Goal: Information Seeking & Learning: Learn about a topic

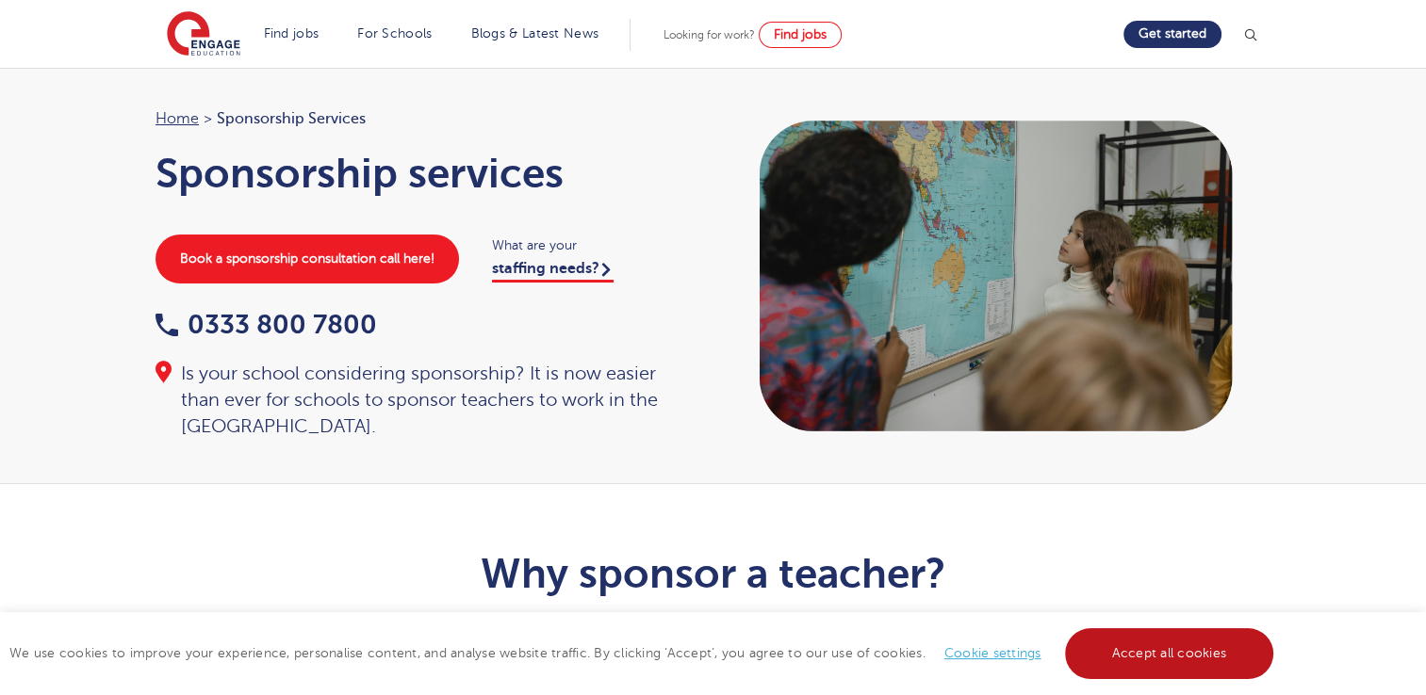
click at [1137, 659] on link "Accept all cookies" at bounding box center [1169, 653] width 209 height 51
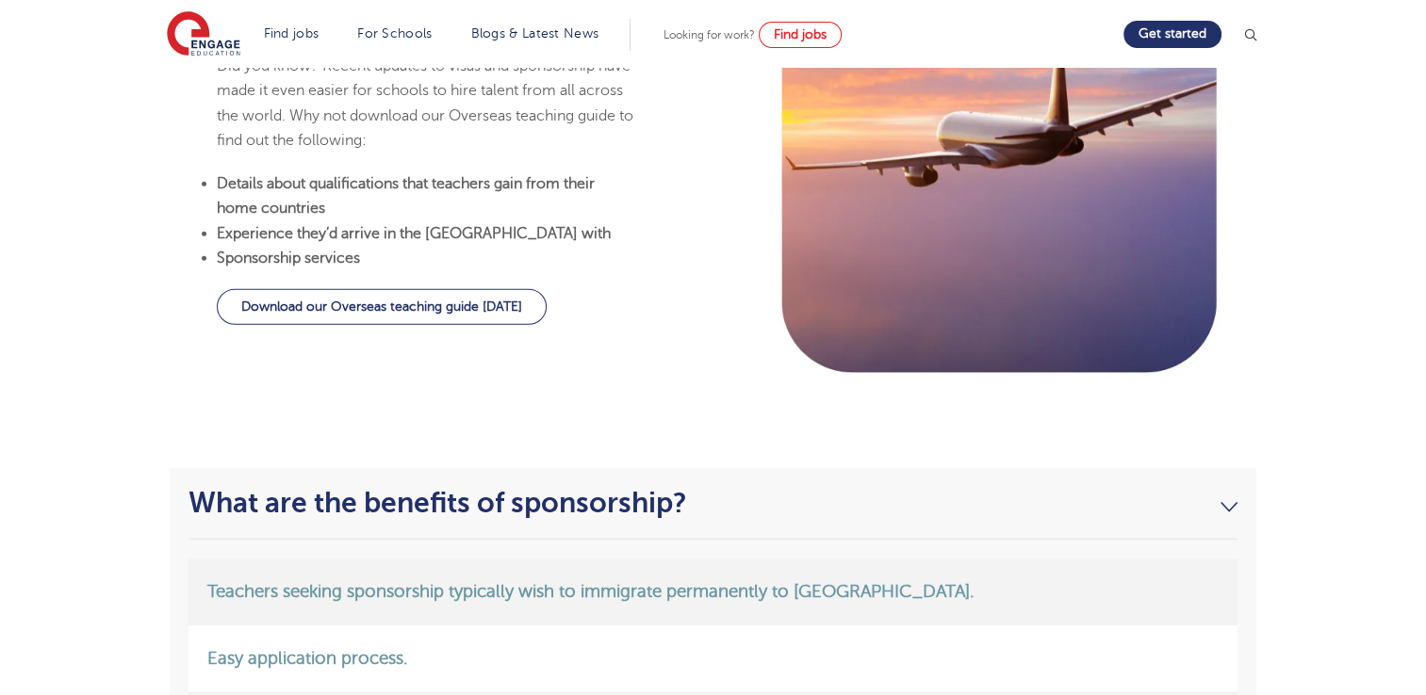
scroll to position [2591, 0]
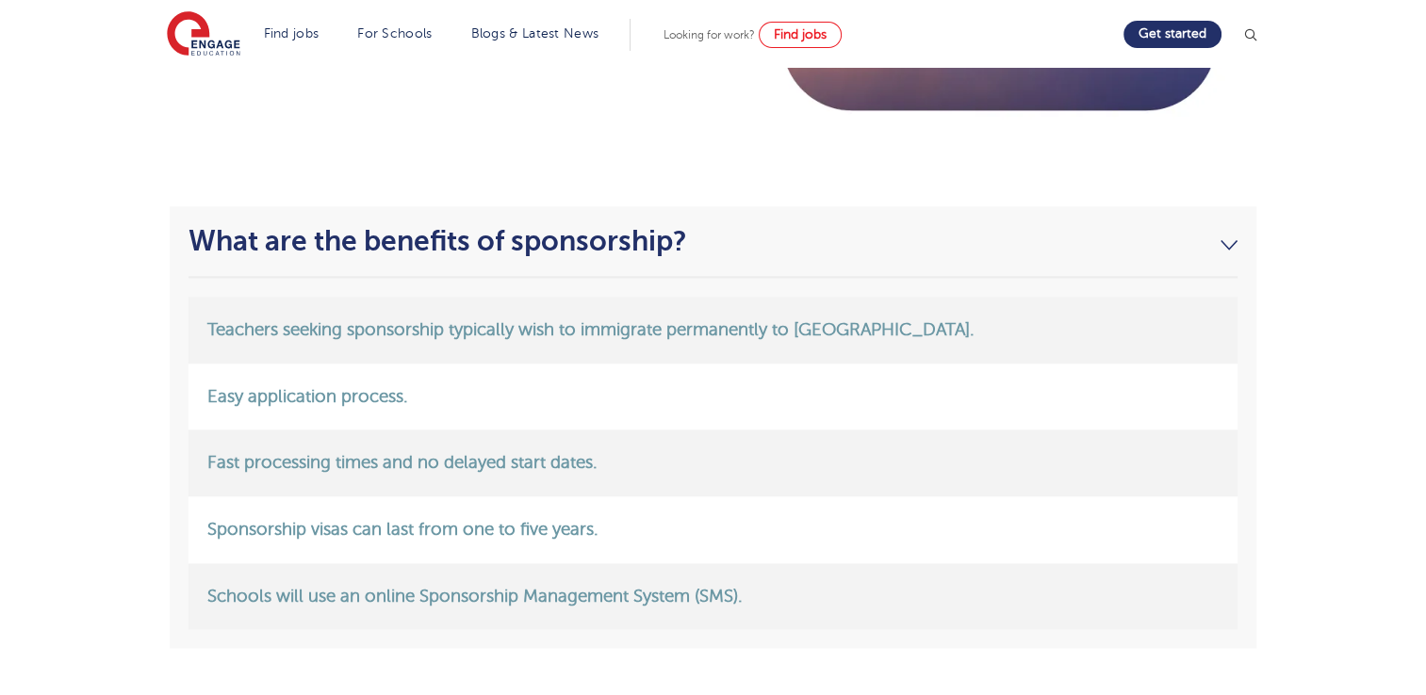
click at [1084, 330] on li "Teachers seeking sponsorship typically wish to immigrate permanently to the UK." at bounding box center [712, 330] width 1049 height 67
click at [828, 334] on span "Teachers seeking sponsorship typically wish to immigrate permanently to the UK." at bounding box center [590, 329] width 767 height 19
click at [554, 399] on li "Easy application process." at bounding box center [712, 397] width 1049 height 67
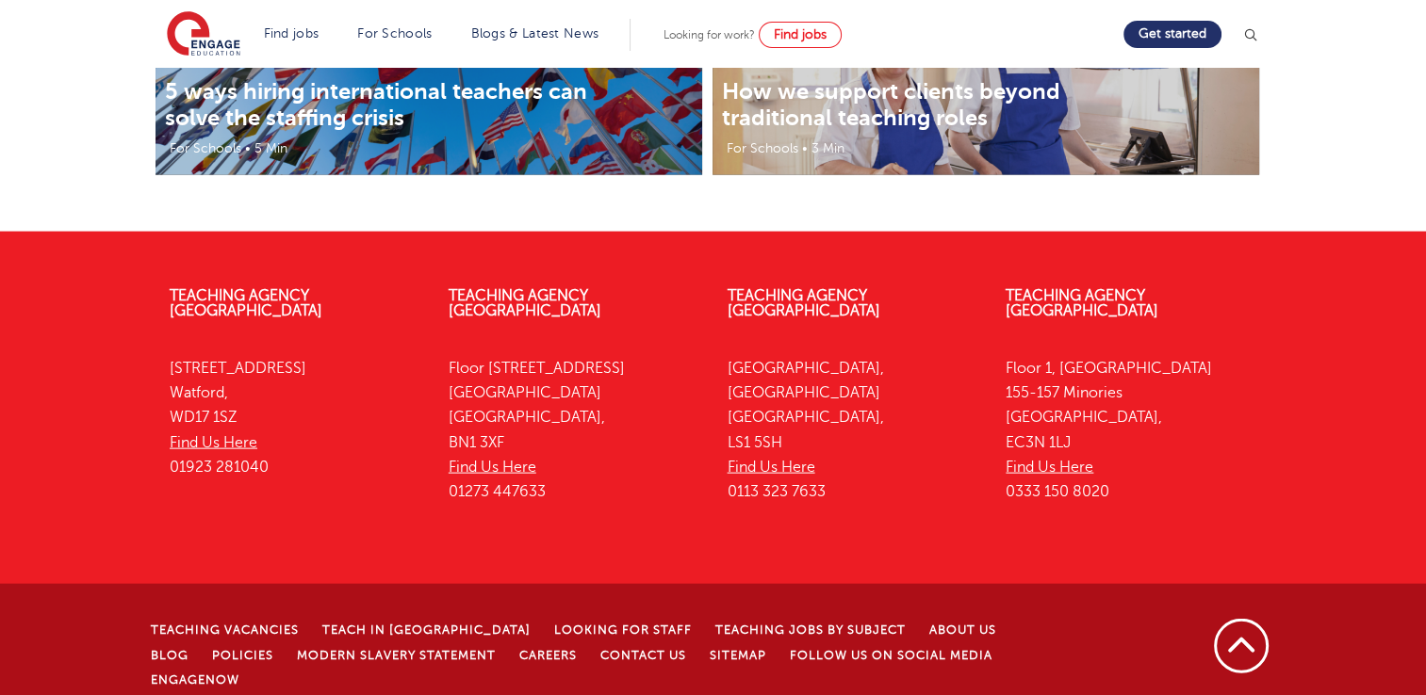
scroll to position [4010, 0]
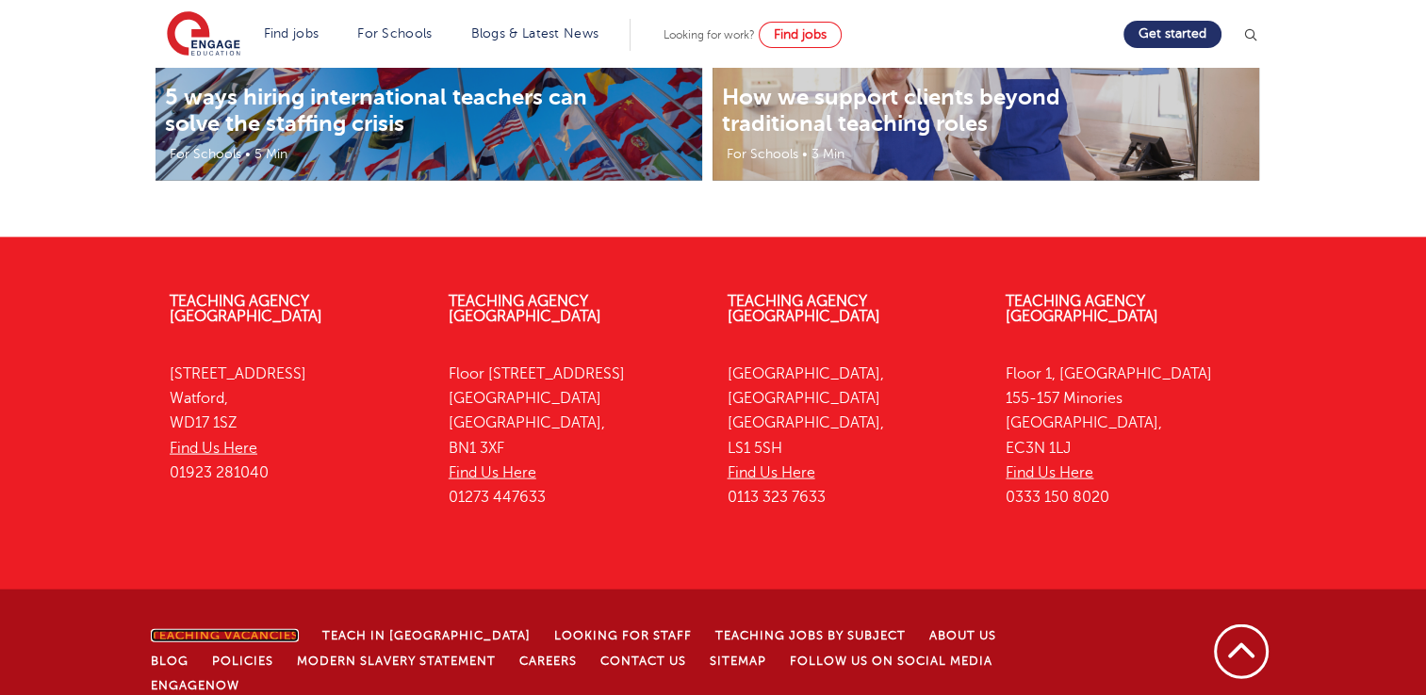
drag, startPoint x: 260, startPoint y: 611, endPoint x: 270, endPoint y: 615, distance: 11.0
click at [261, 629] on link "Teaching Vacancies" at bounding box center [225, 635] width 148 height 13
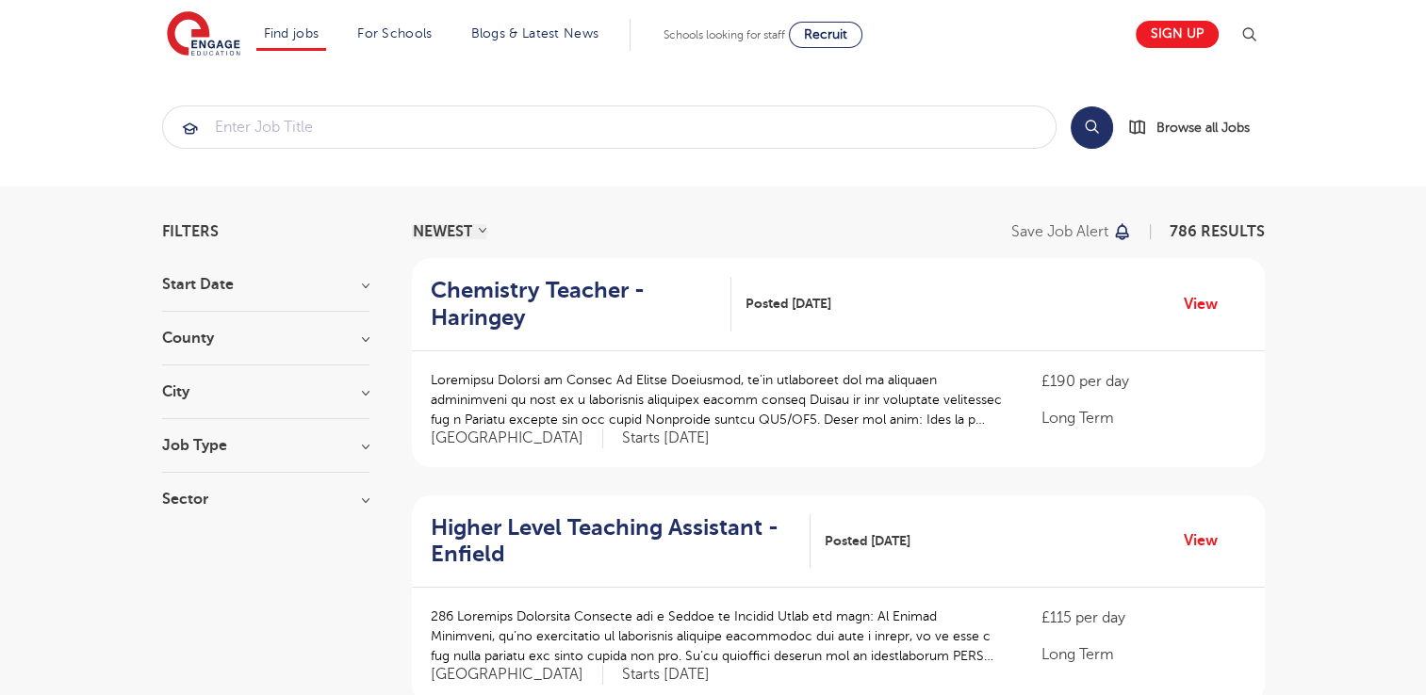
click at [237, 290] on h3 "Start Date" at bounding box center [265, 284] width 207 height 15
click at [228, 324] on span "September" at bounding box center [227, 323] width 75 height 17
click at [203, 324] on input "September 90" at bounding box center [196, 321] width 12 height 12
checkbox input "true"
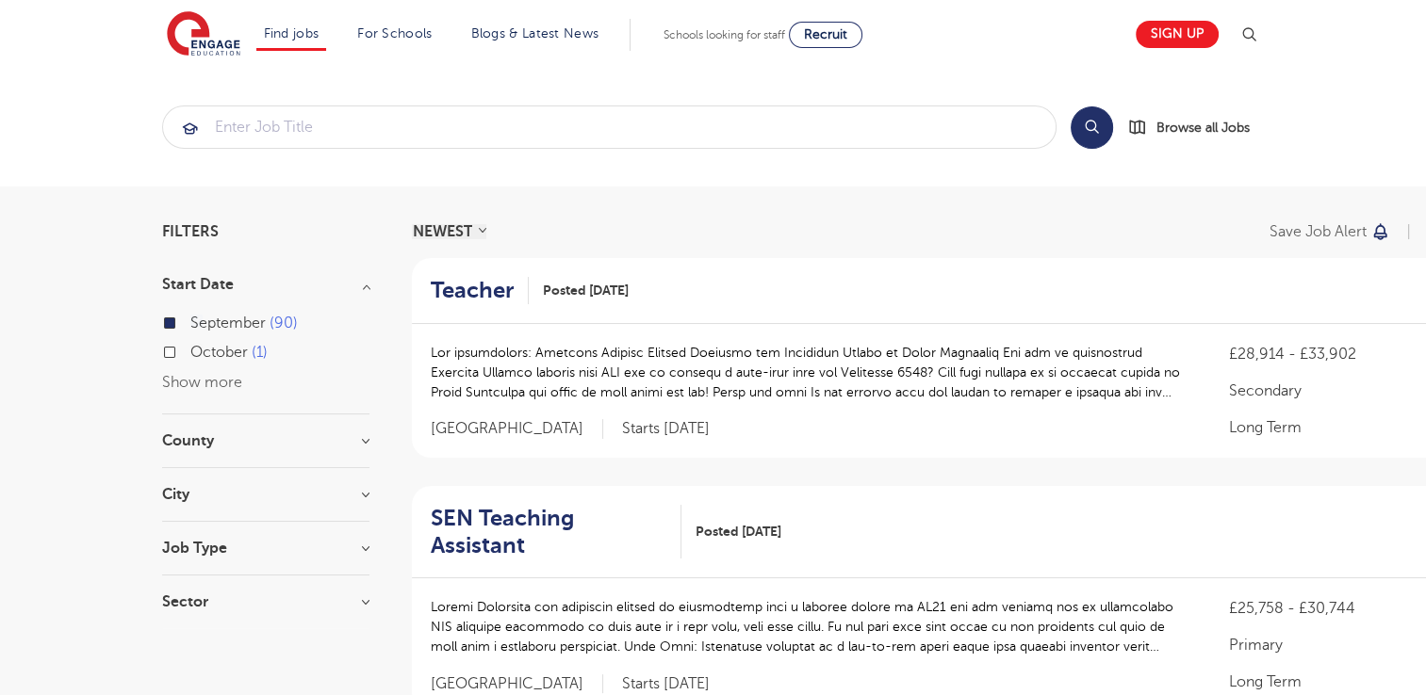
click at [308, 442] on h3 "County" at bounding box center [265, 440] width 207 height 15
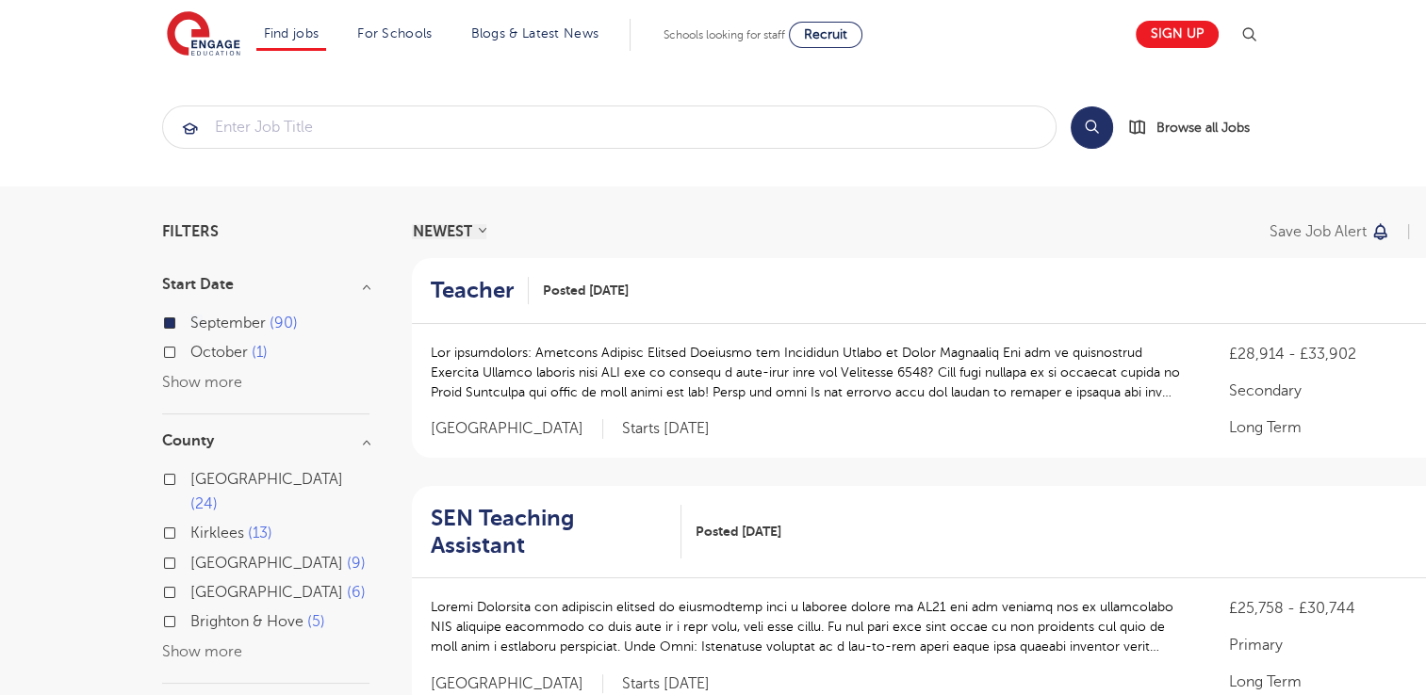
click at [308, 441] on h3 "County" at bounding box center [265, 440] width 207 height 15
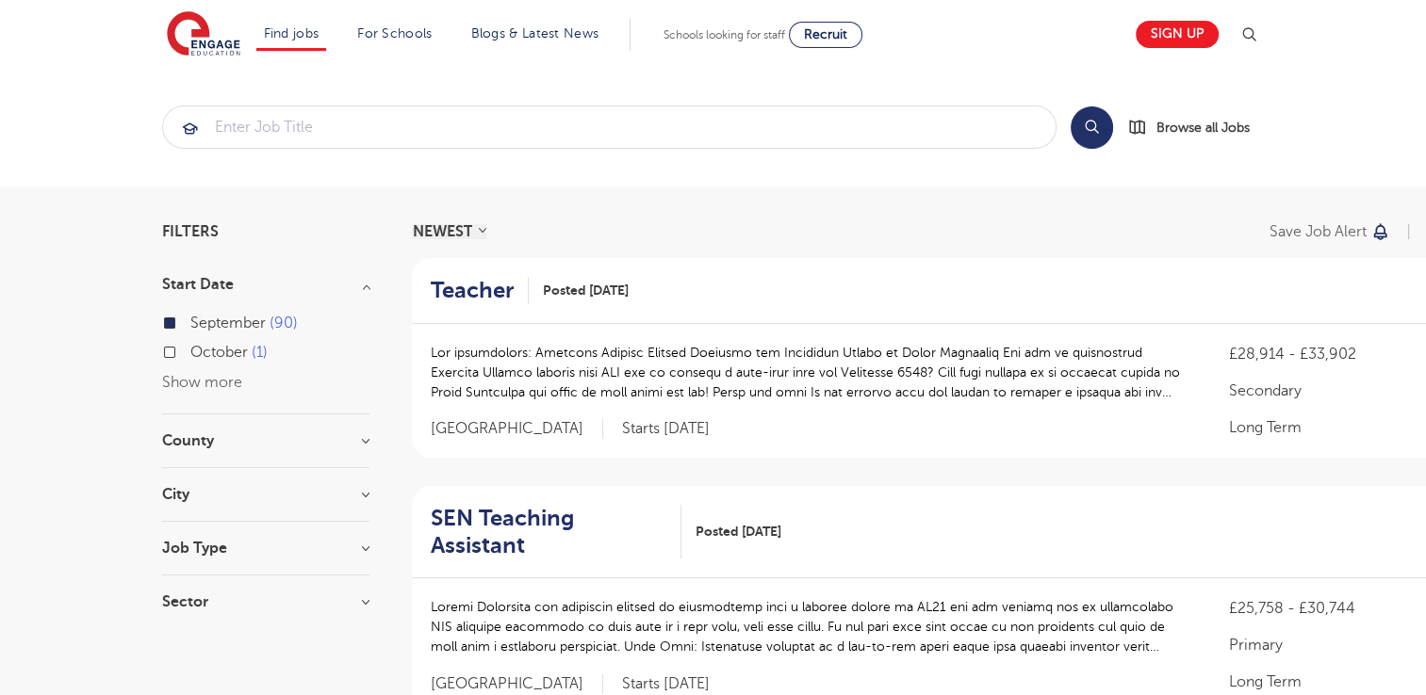
click at [223, 520] on div "City Leeds 24 Kirklees 13 Newham 4 Wandsworth 4 Worthing 4 Show more" at bounding box center [265, 504] width 207 height 35
click at [230, 563] on div "Job Type Long Term 49 Daily Supply 27 SEND 11 Permanent 3" at bounding box center [265, 558] width 207 height 35
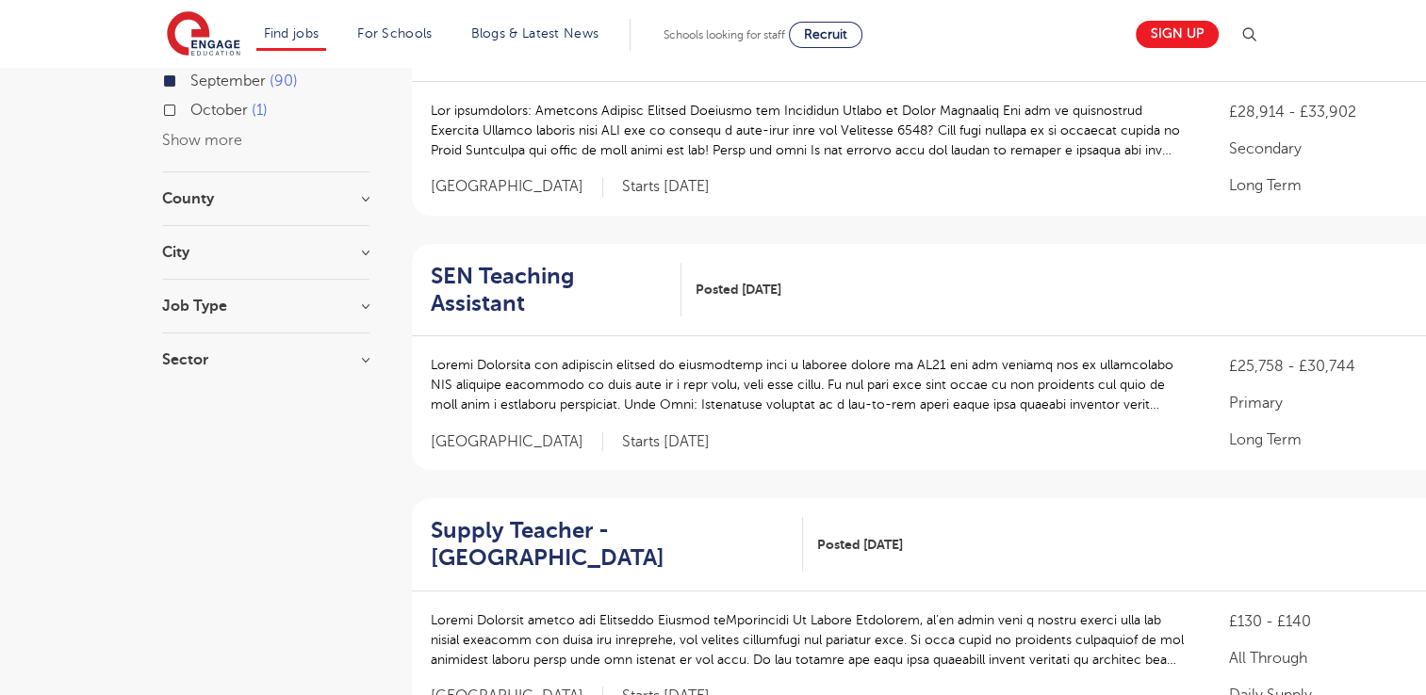
click at [328, 296] on section "Start Date September 90 October 1 Show more County Leeds 24 Kirklees 13 East Su…" at bounding box center [265, 210] width 207 height 351
click at [362, 307] on h3 "Job Type" at bounding box center [265, 306] width 207 height 15
click at [176, 477] on section "Start Date September 90 October 1 Show more County Leeds 24 Kirklees 13 East Su…" at bounding box center [265, 279] width 207 height 488
click at [182, 490] on h3 "Sector" at bounding box center [265, 496] width 207 height 15
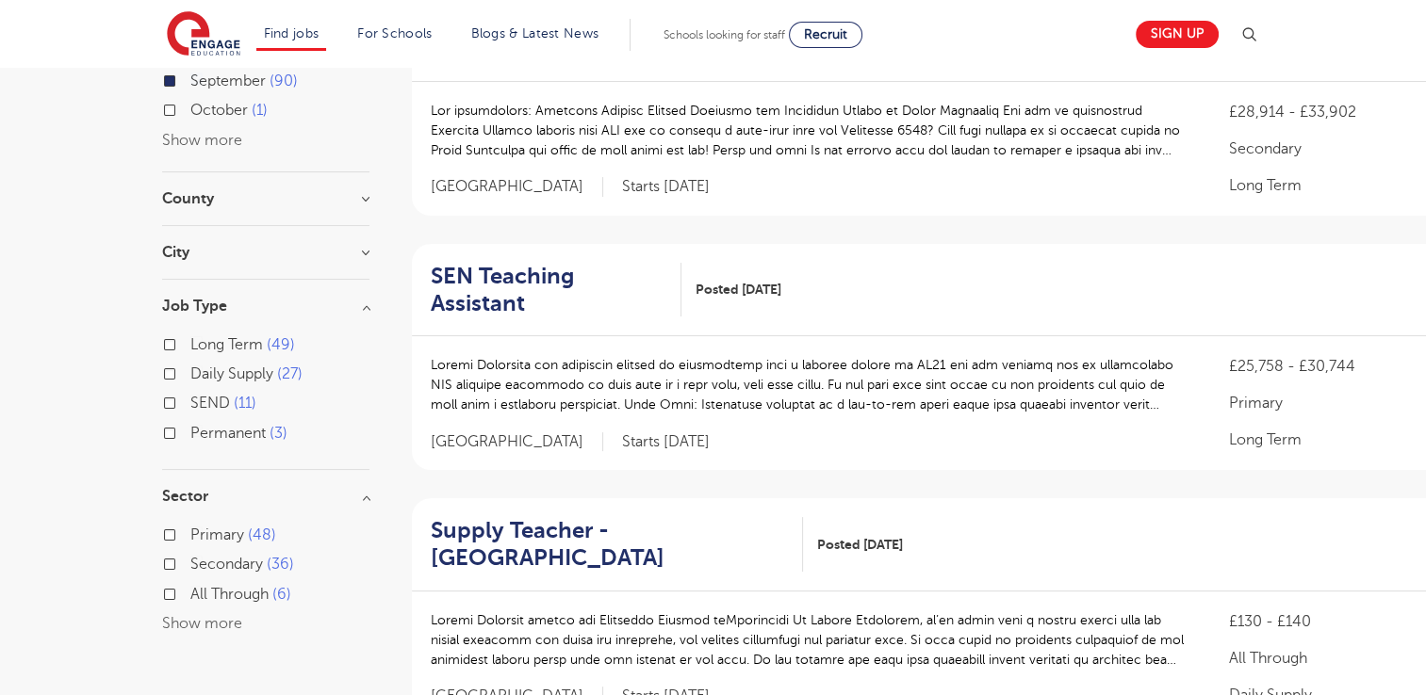
click at [190, 535] on label "Primary 48" at bounding box center [233, 535] width 86 height 24
click at [190, 535] on input "Primary 48" at bounding box center [196, 533] width 12 height 12
checkbox input "true"
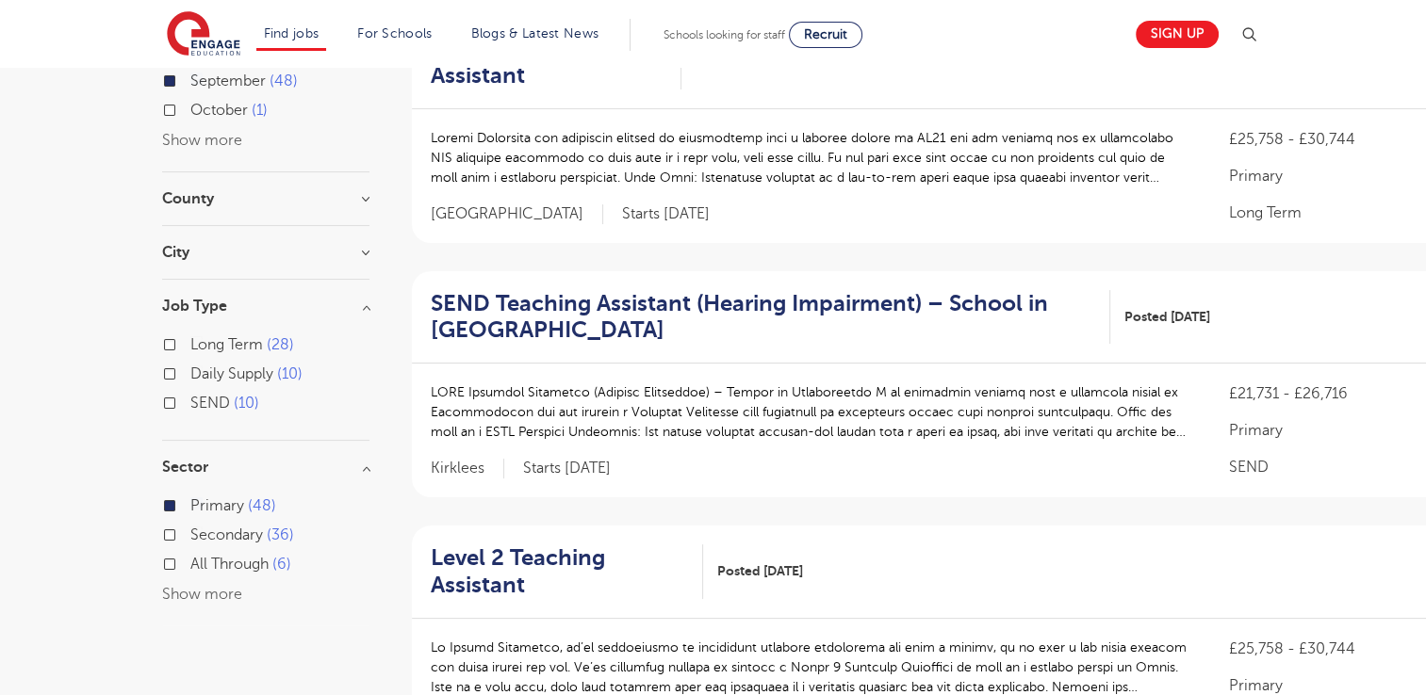
click at [190, 530] on label "Secondary 36" at bounding box center [242, 535] width 104 height 24
click at [190, 530] on input "Secondary 36" at bounding box center [196, 533] width 12 height 12
checkbox input "true"
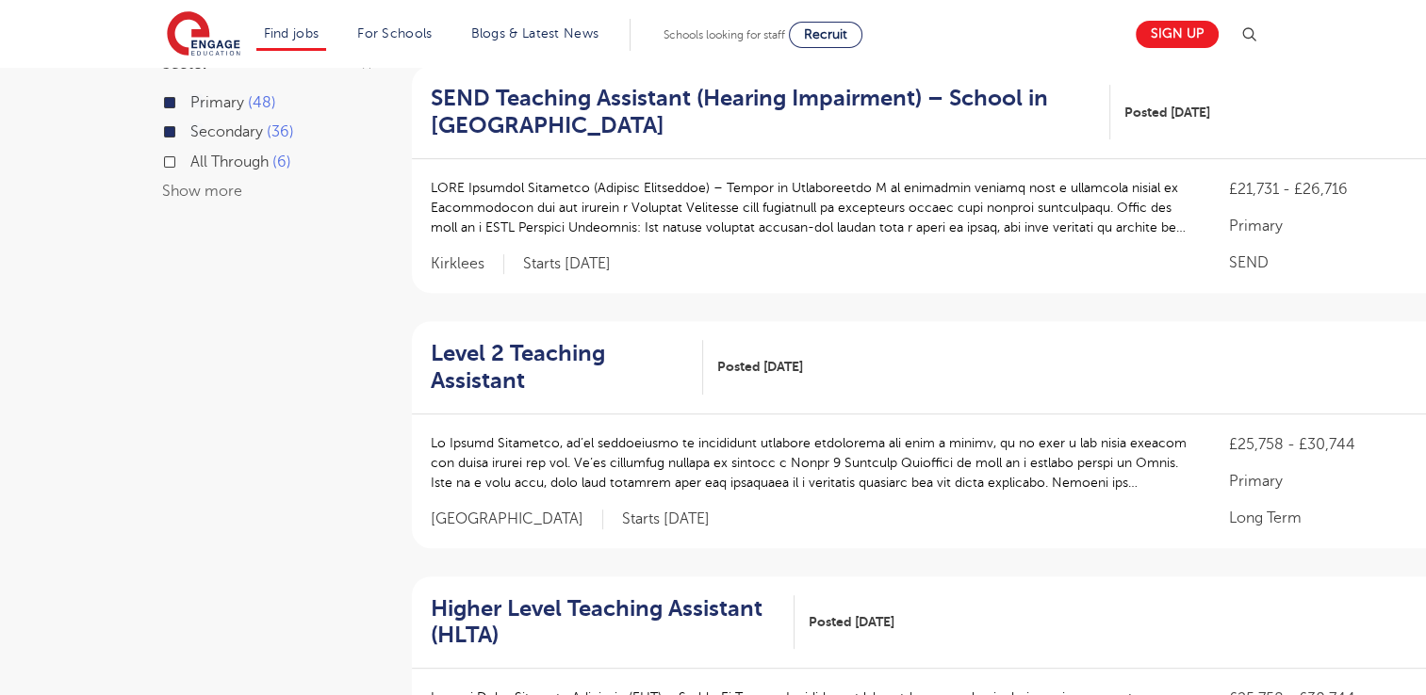
scroll to position [682, 0]
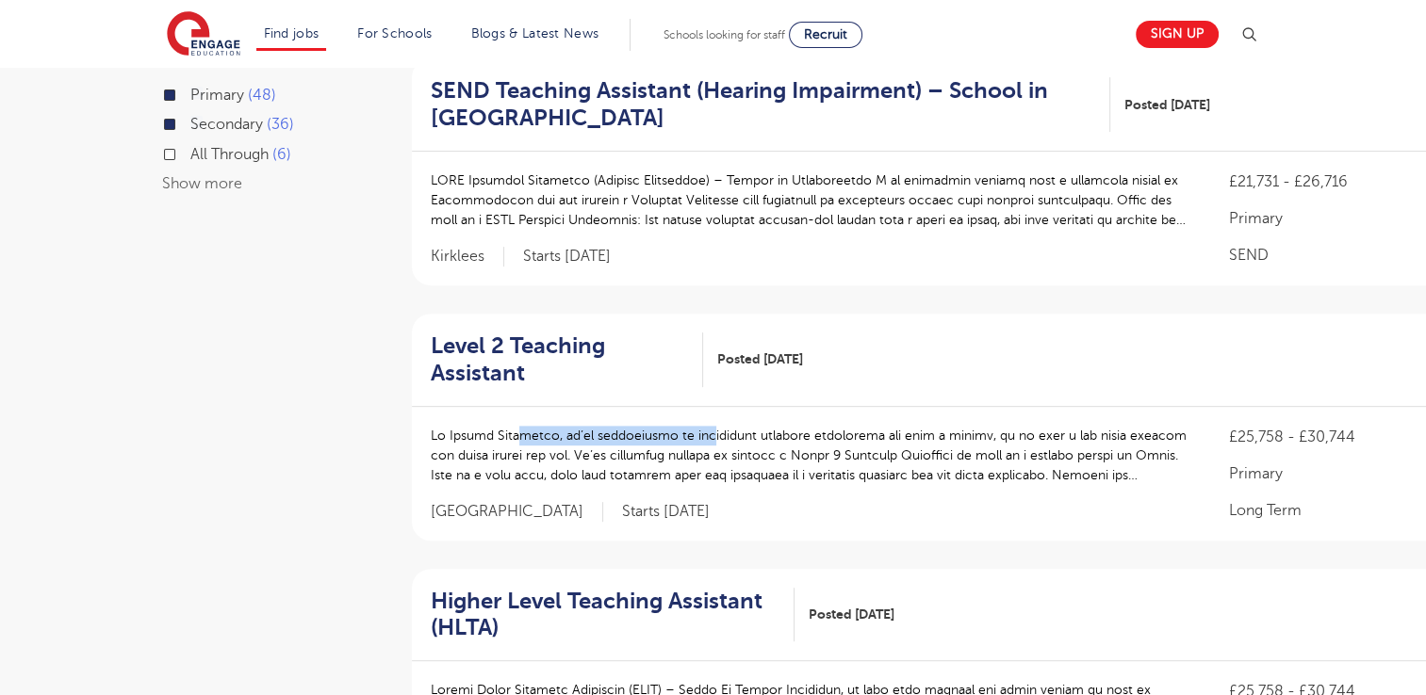
drag, startPoint x: 519, startPoint y: 401, endPoint x: 691, endPoint y: 399, distance: 171.5
click at [691, 426] on p at bounding box center [811, 455] width 761 height 59
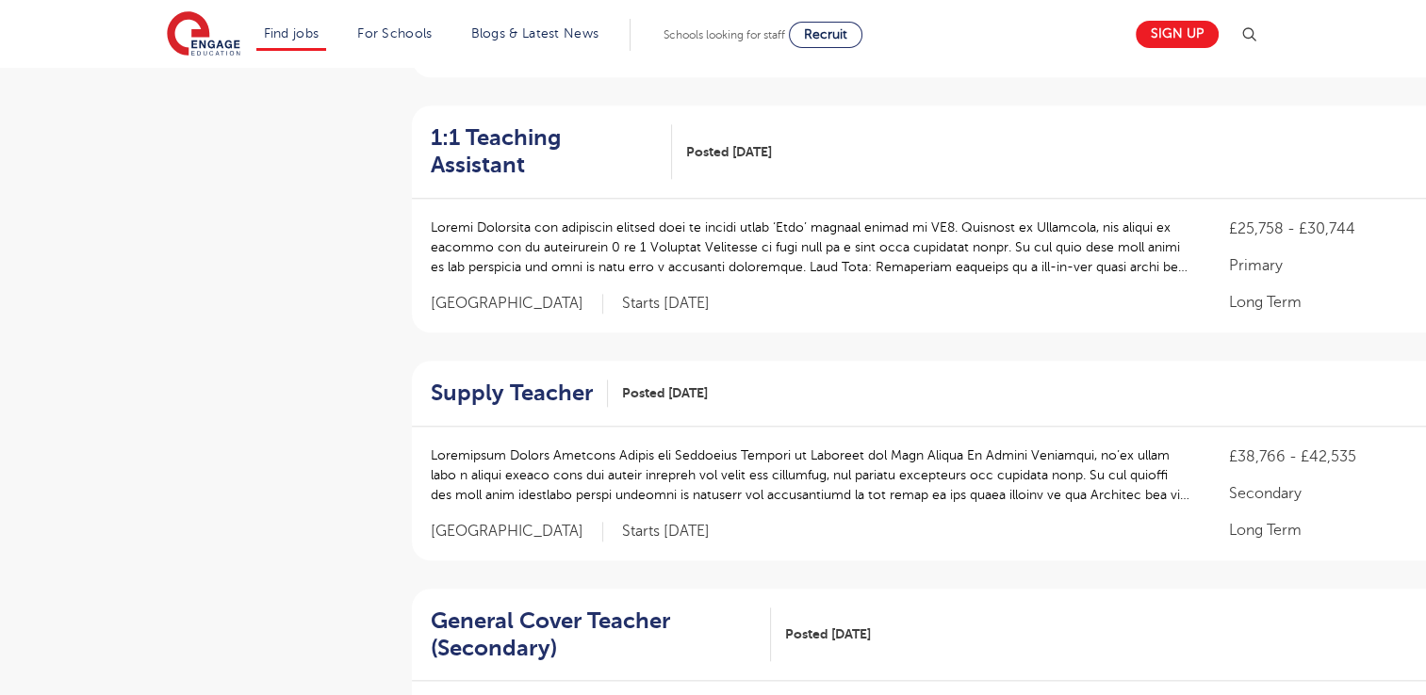
scroll to position [1905, 0]
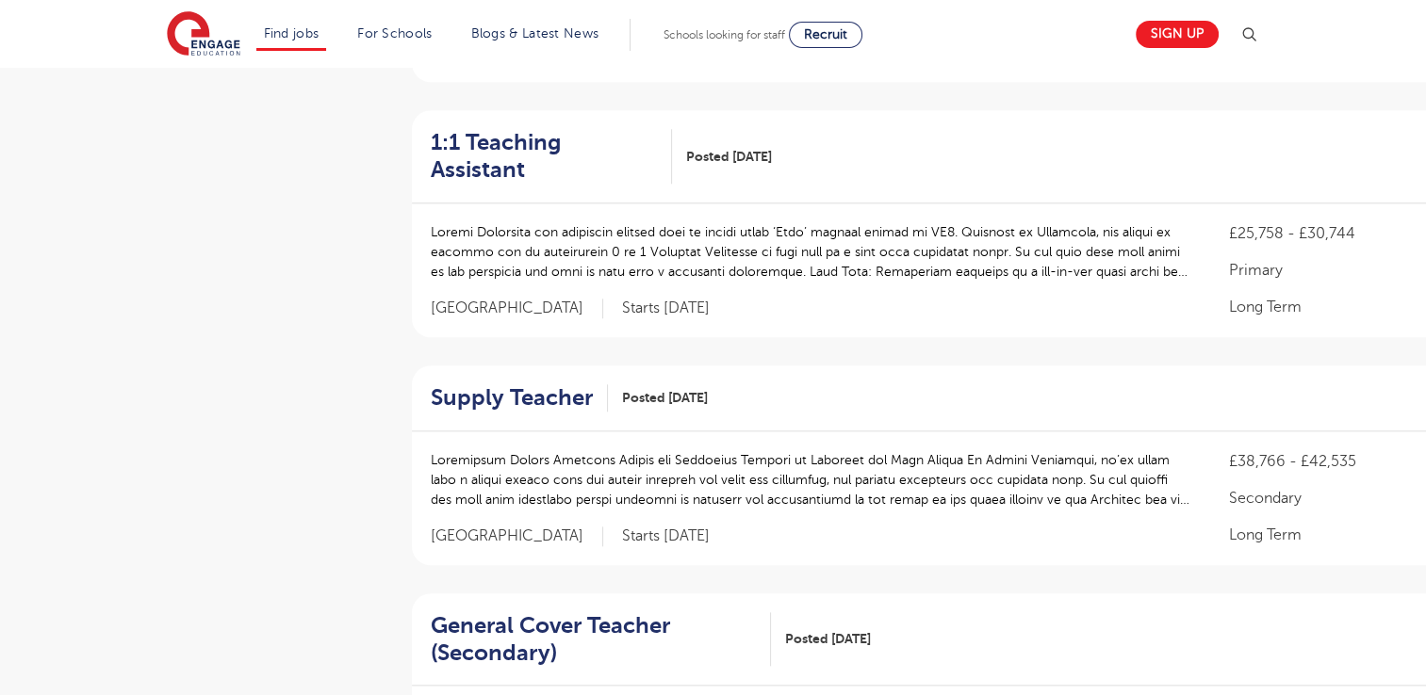
click at [679, 450] on p at bounding box center [811, 479] width 761 height 59
click at [546, 384] on h2 "Supply Teacher" at bounding box center [512, 397] width 162 height 27
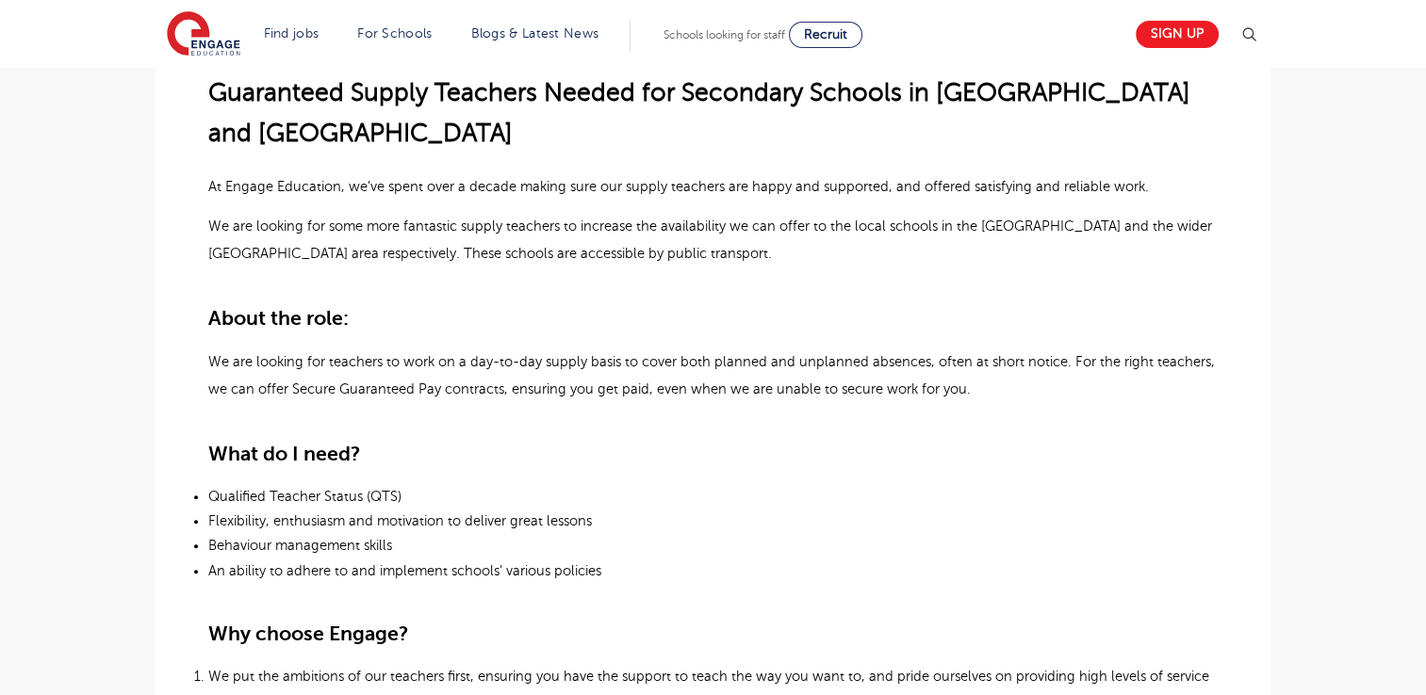
scroll to position [684, 0]
